Goal: Task Accomplishment & Management: Use online tool/utility

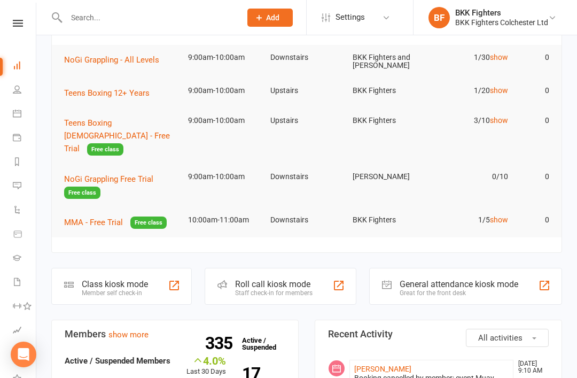
scroll to position [158, 0]
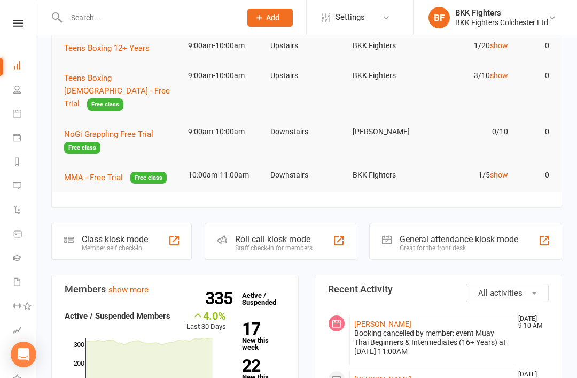
click at [432, 234] on div at bounding box center [544, 240] width 13 height 13
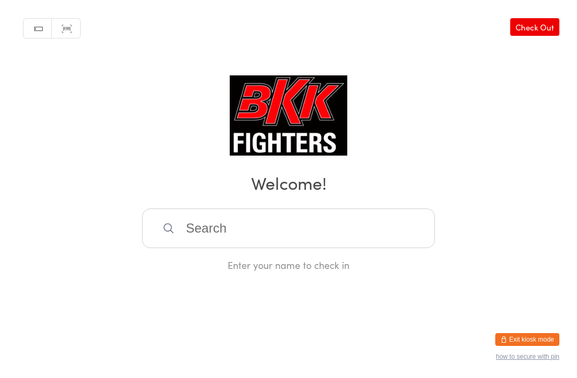
click at [315, 238] on input "search" at bounding box center [288, 228] width 293 height 40
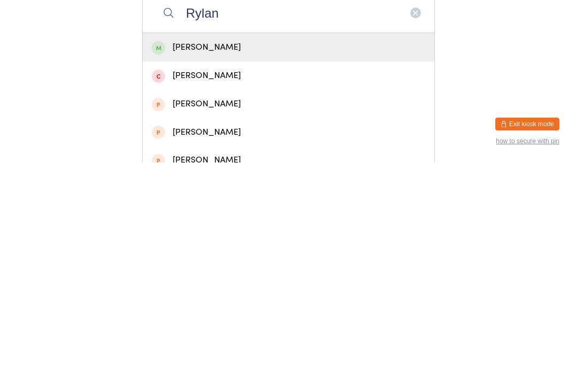
type input "Rylan"
click at [333, 255] on div "[PERSON_NAME]" at bounding box center [289, 262] width 274 height 14
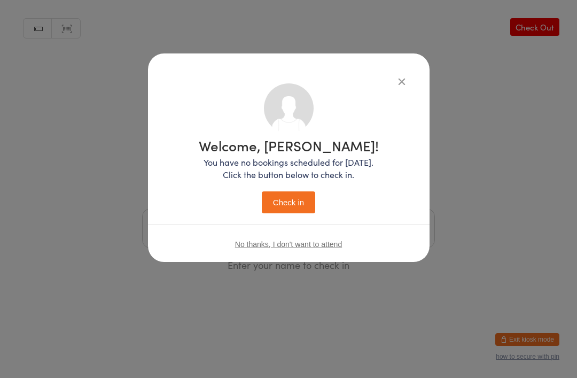
click at [292, 197] on button "Check in" at bounding box center [288, 202] width 53 height 22
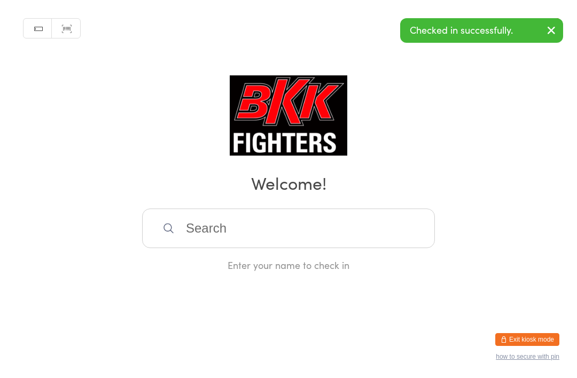
click at [364, 248] on input "search" at bounding box center [288, 228] width 293 height 40
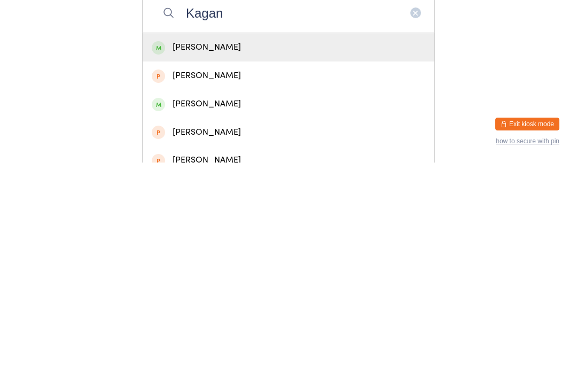
click at [507, 74] on html "You have now entered Kiosk Mode. Members will be able to check themselves in us…" at bounding box center [288, 189] width 577 height 378
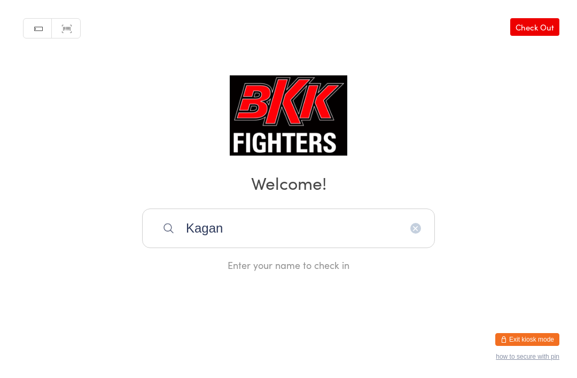
click at [295, 240] on input "Kagan" at bounding box center [288, 228] width 293 height 40
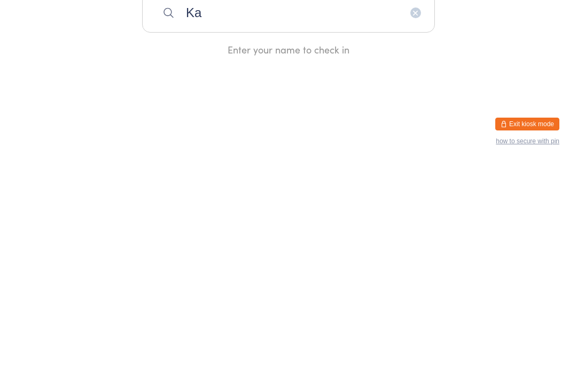
type input "K"
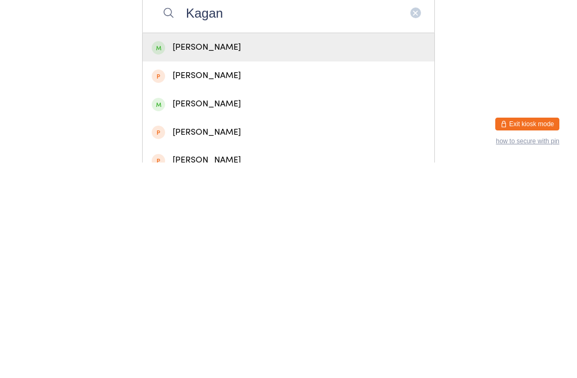
click at [467, 104] on html "You have now entered Kiosk Mode. Members will be able to check themselves in us…" at bounding box center [288, 189] width 577 height 378
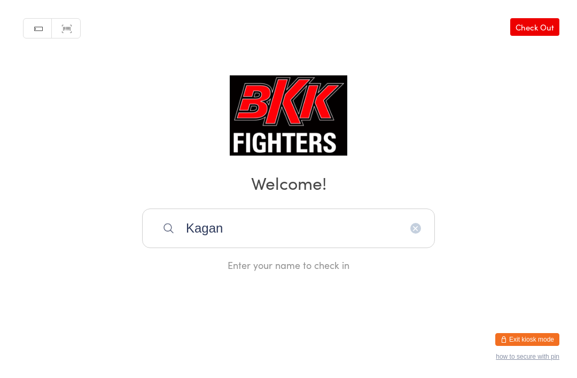
click at [372, 239] on input "Kagan" at bounding box center [288, 228] width 293 height 40
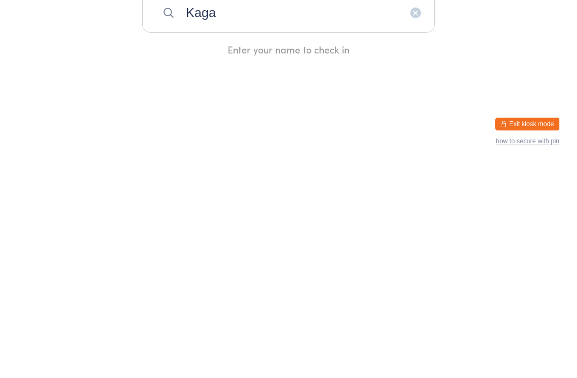
type input "Kaga"
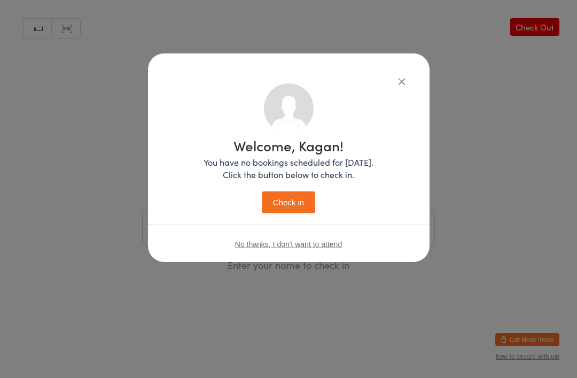
click at [291, 199] on button "Check in" at bounding box center [288, 202] width 53 height 22
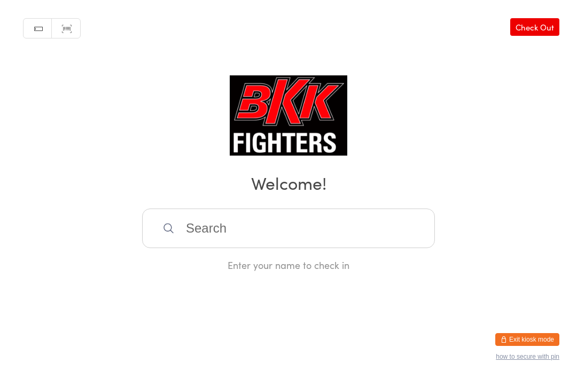
click at [209, 236] on input "search" at bounding box center [288, 228] width 293 height 40
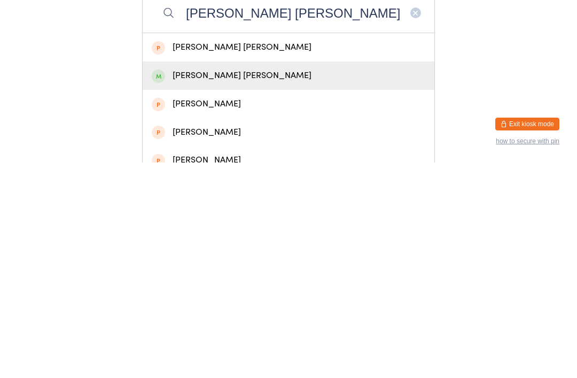
type input "[PERSON_NAME] [PERSON_NAME]"
click at [189, 284] on div "[PERSON_NAME] [PERSON_NAME]" at bounding box center [289, 291] width 274 height 14
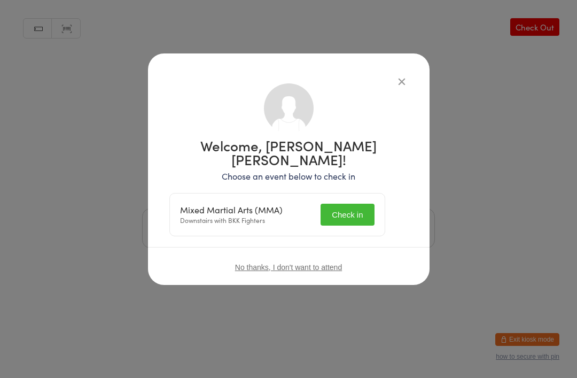
click at [361, 204] on button "Check in" at bounding box center [347, 215] width 53 height 22
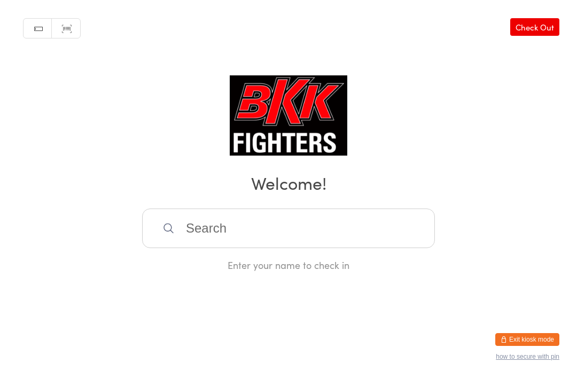
click at [295, 239] on input "search" at bounding box center [288, 228] width 293 height 40
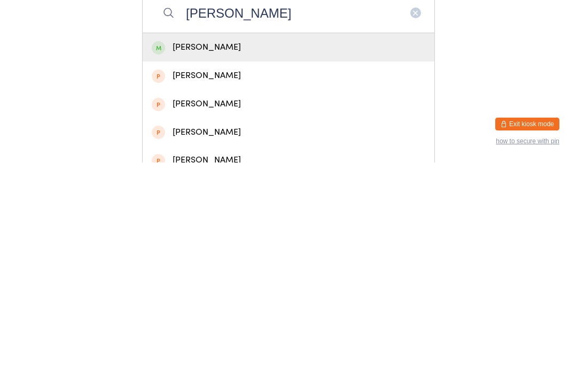
scroll to position [188, 0]
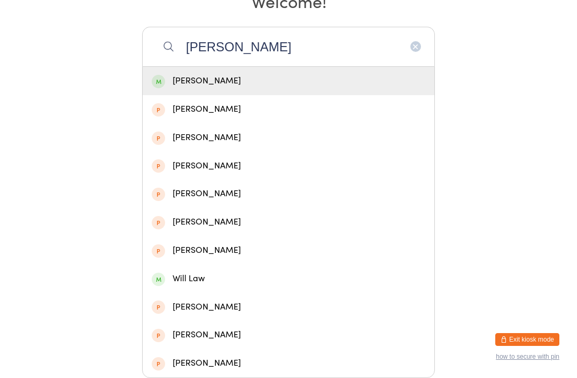
type input "[PERSON_NAME]"
click at [415, 48] on icon "button" at bounding box center [415, 46] width 9 height 9
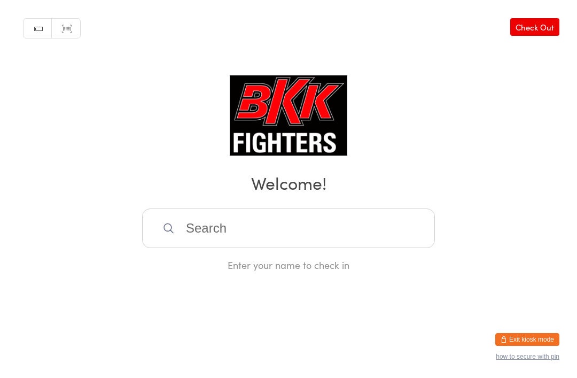
click at [385, 237] on input "search" at bounding box center [288, 228] width 293 height 40
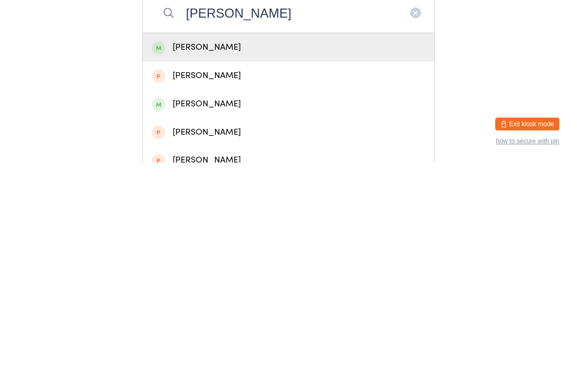
type input "[PERSON_NAME]"
click at [271, 255] on div "[PERSON_NAME]" at bounding box center [289, 262] width 274 height 14
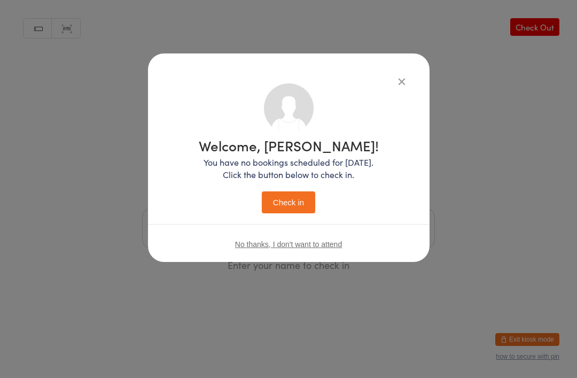
click at [303, 204] on button "Check in" at bounding box center [288, 202] width 53 height 22
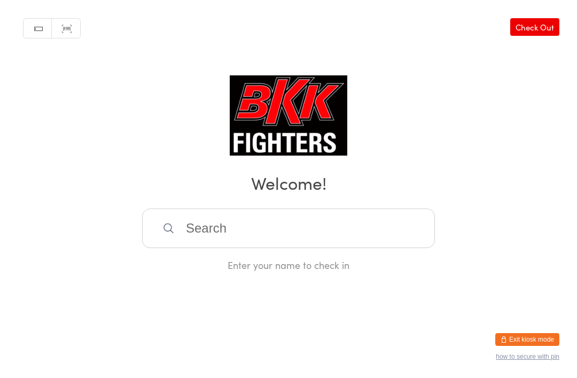
click at [270, 226] on input "search" at bounding box center [288, 228] width 293 height 40
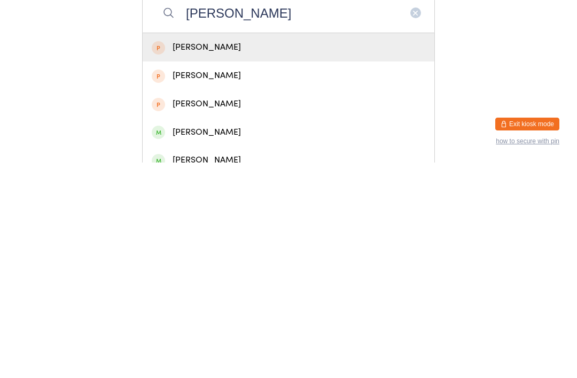
scroll to position [36, 0]
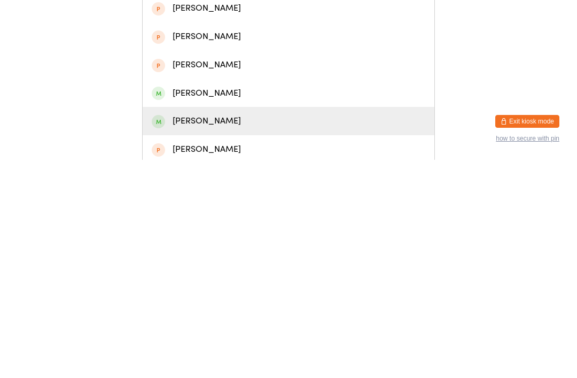
type input "[PERSON_NAME]"
click at [272, 332] on div "[PERSON_NAME]" at bounding box center [289, 339] width 274 height 14
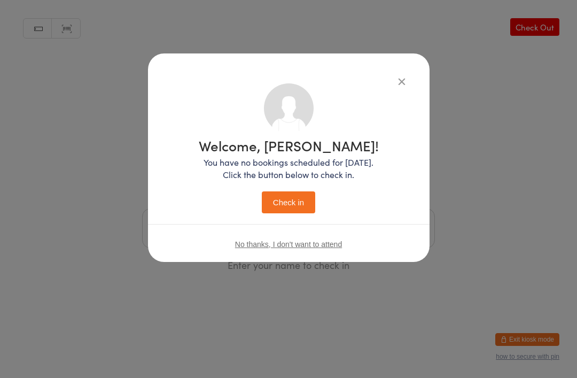
click at [294, 183] on div "Welcome, [PERSON_NAME]! You have no bookings scheduled for [DATE]. Click the bu…" at bounding box center [289, 175] width 180 height 75
click at [298, 192] on button "Check in" at bounding box center [288, 202] width 53 height 22
